Goal: Task Accomplishment & Management: Complete application form

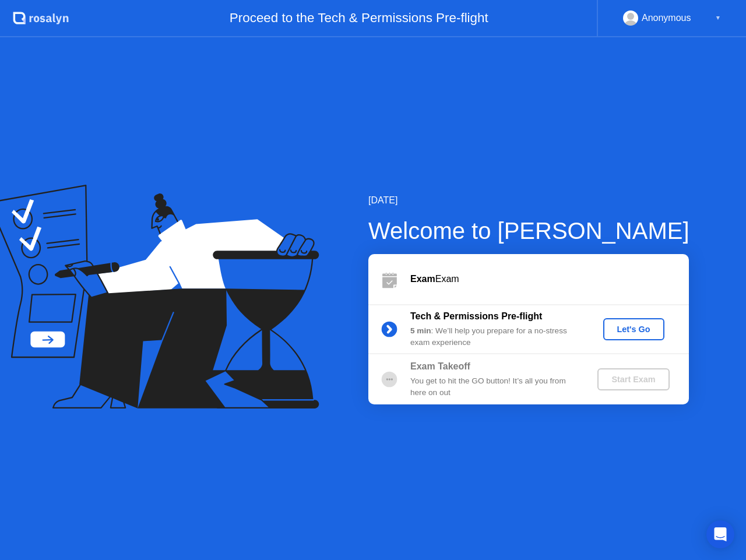
click at [691, 11] on div "Anonymous" at bounding box center [667, 17] width 50 height 15
click at [689, 21] on div "Anonymous" at bounding box center [667, 17] width 50 height 15
drag, startPoint x: 719, startPoint y: 13, endPoint x: 659, endPoint y: 12, distance: 59.5
click at [717, 13] on div "▼" at bounding box center [718, 17] width 6 height 15
click at [656, 11] on div "Anonymous" at bounding box center [667, 17] width 50 height 15
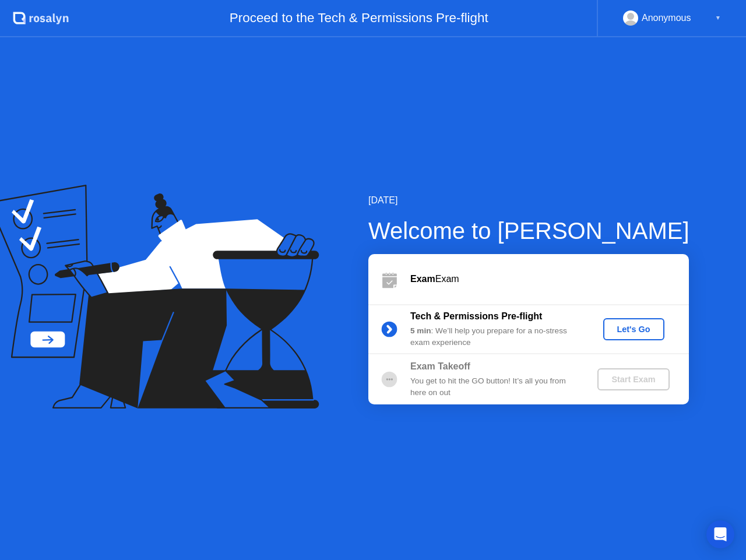
click at [636, 18] on rect at bounding box center [630, 20] width 19 height 17
click at [625, 325] on div "Let's Go" at bounding box center [634, 329] width 52 height 9
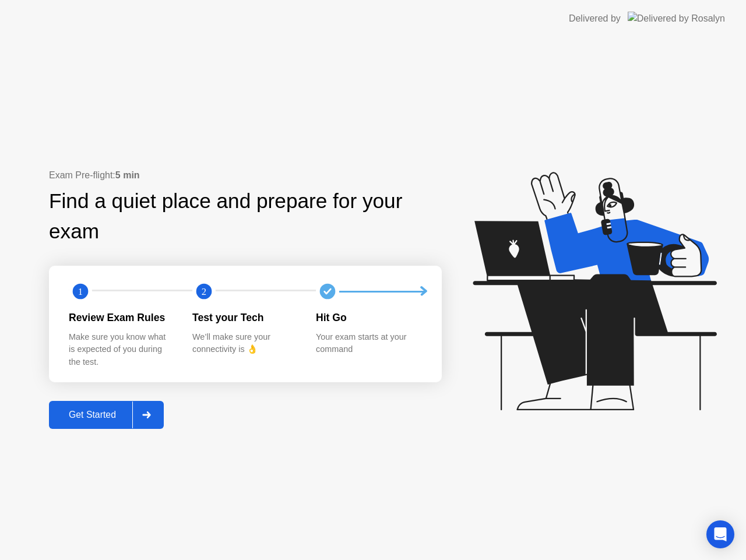
click at [98, 420] on div "Get Started" at bounding box center [92, 415] width 80 height 10
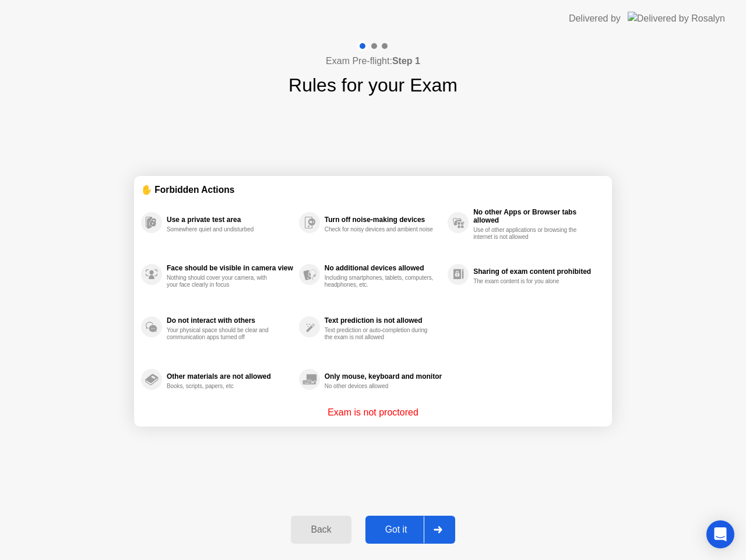
click at [407, 518] on button "Got it" at bounding box center [410, 530] width 90 height 28
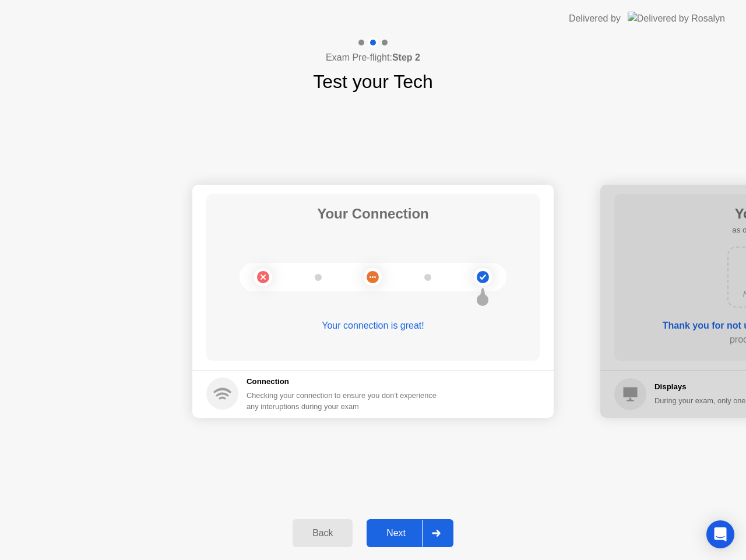
click at [398, 530] on div "Next" at bounding box center [396, 533] width 52 height 10
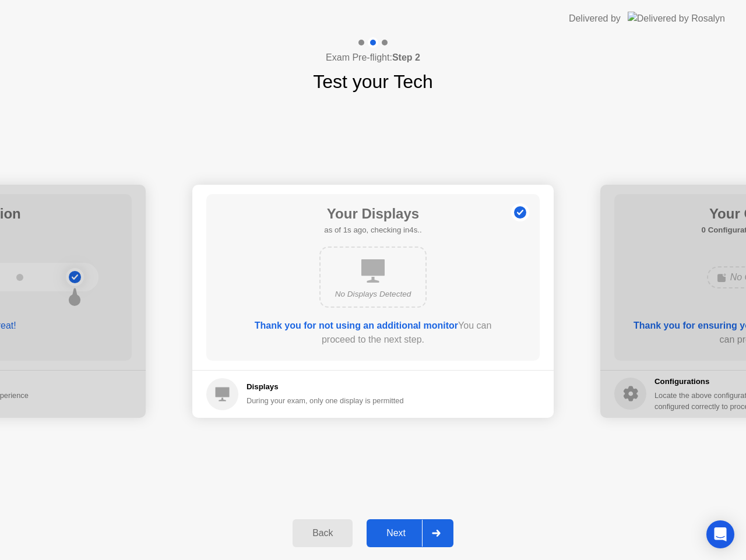
click at [398, 530] on div "Next" at bounding box center [396, 533] width 52 height 10
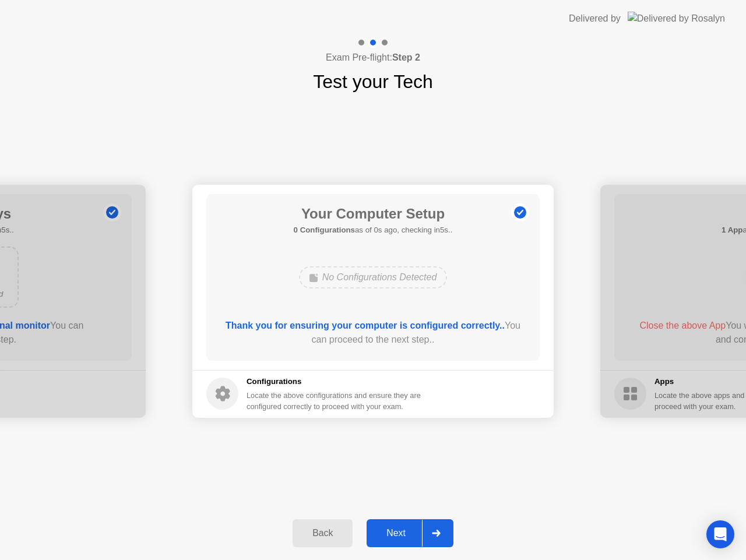
click at [398, 530] on div "Next" at bounding box center [396, 533] width 52 height 10
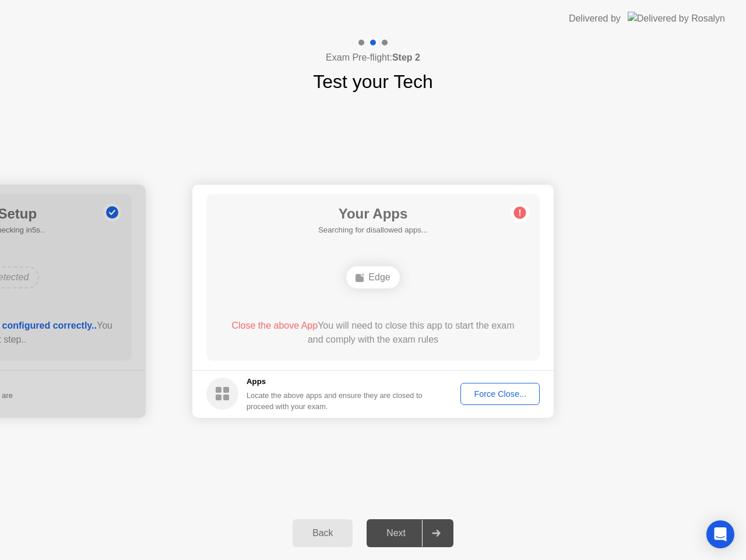
click at [344, 532] on div "Back" at bounding box center [322, 533] width 53 height 10
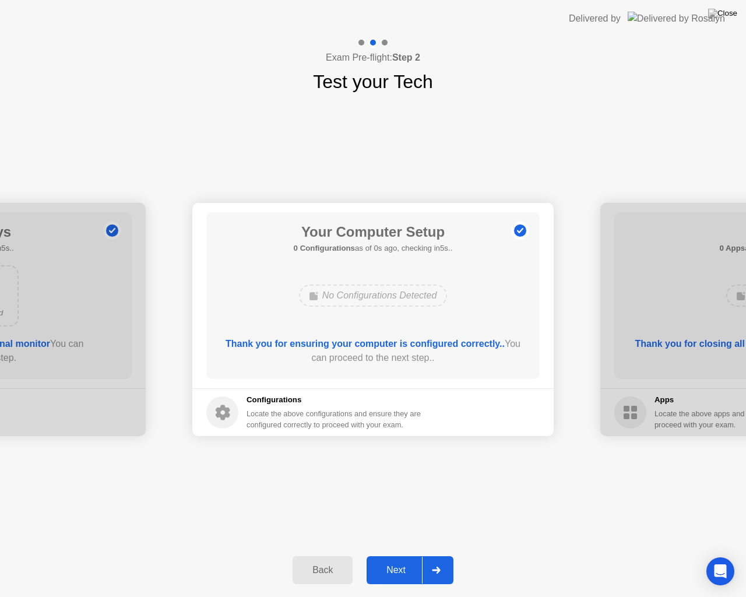
click at [410, 558] on button "Next" at bounding box center [410, 570] width 87 height 28
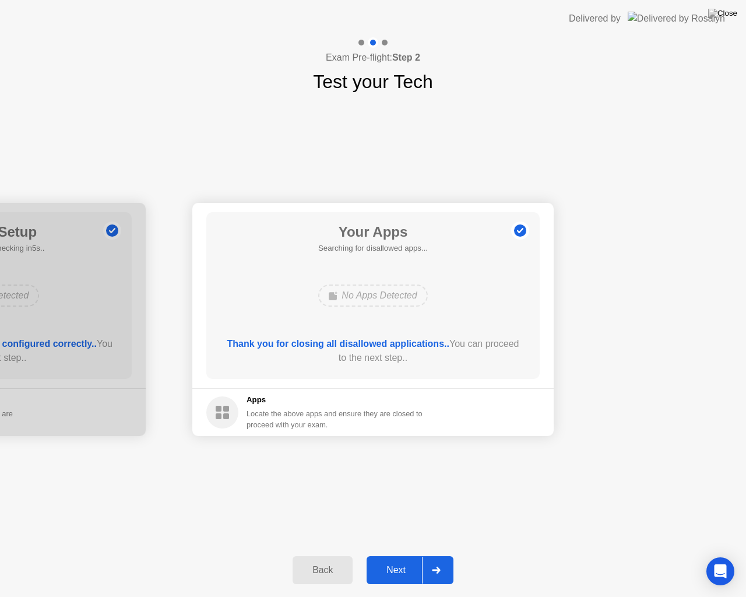
click at [410, 558] on button "Next" at bounding box center [410, 570] width 87 height 28
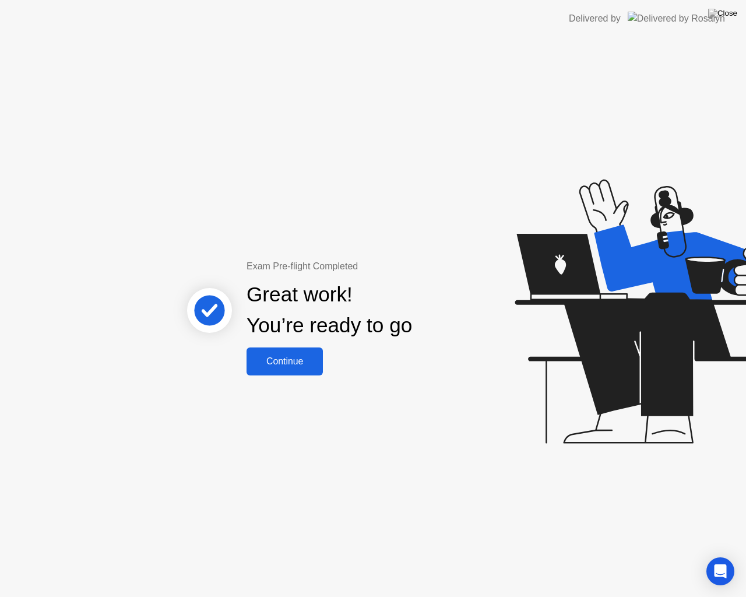
click at [294, 367] on div "Continue" at bounding box center [284, 361] width 69 height 10
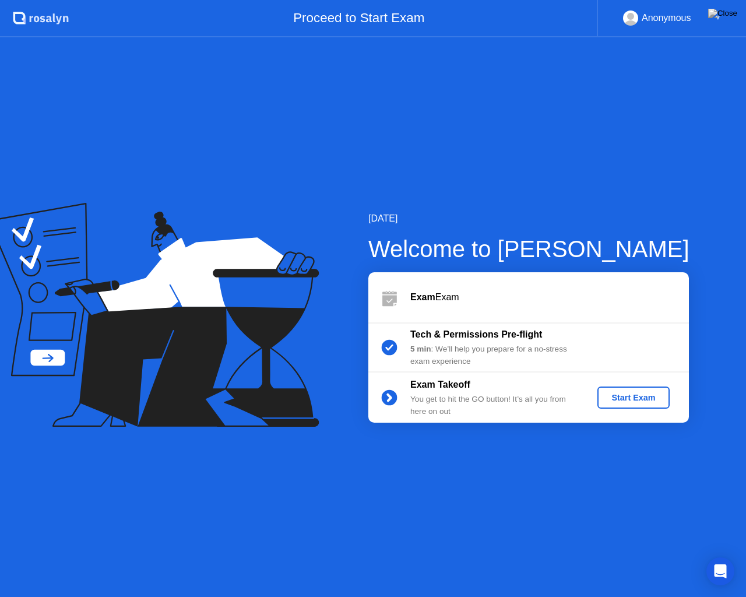
click at [632, 398] on div "Start Exam" at bounding box center [633, 397] width 62 height 9
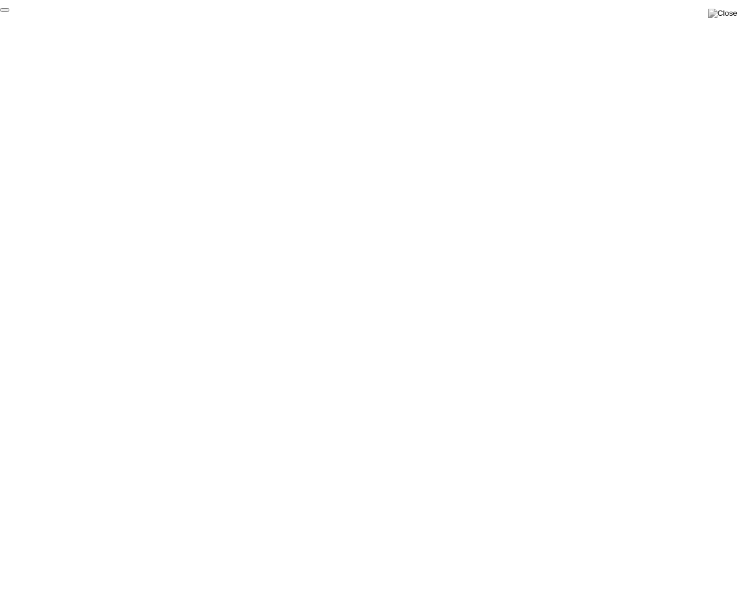
click div "End Proctoring Session"
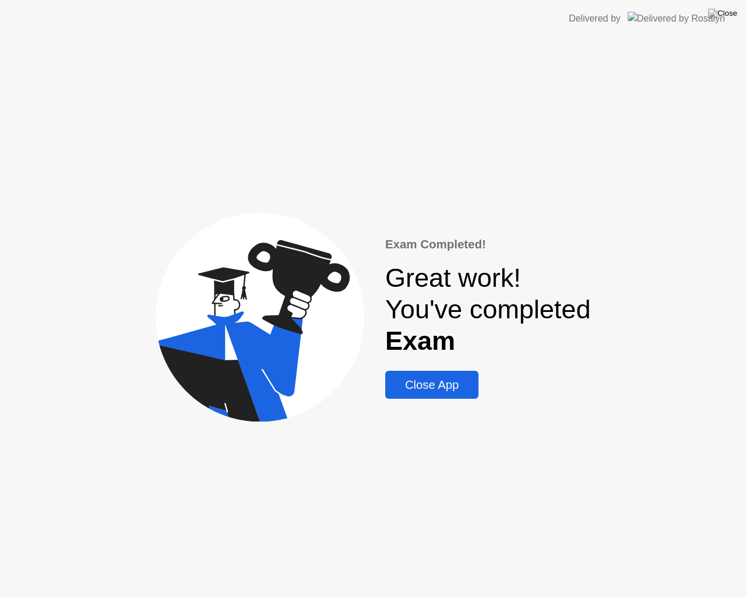
click at [439, 388] on div "Close App" at bounding box center [432, 384] width 86 height 13
